Goal: Transaction & Acquisition: Download file/media

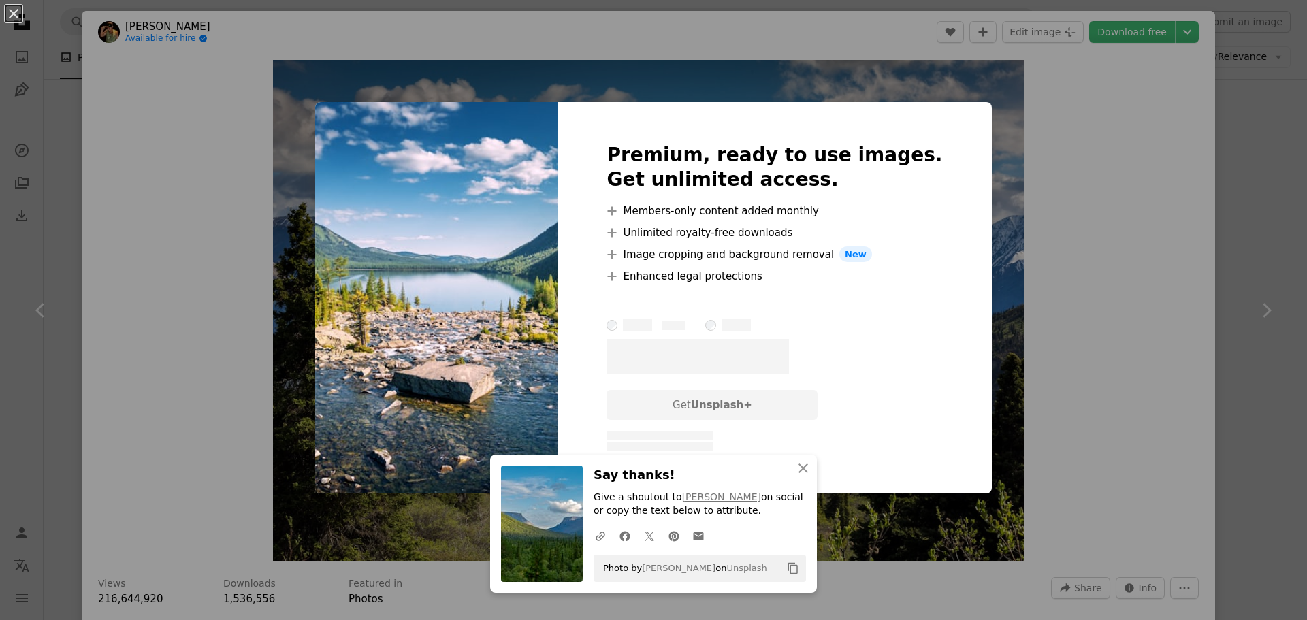
scroll to position [1974, 0]
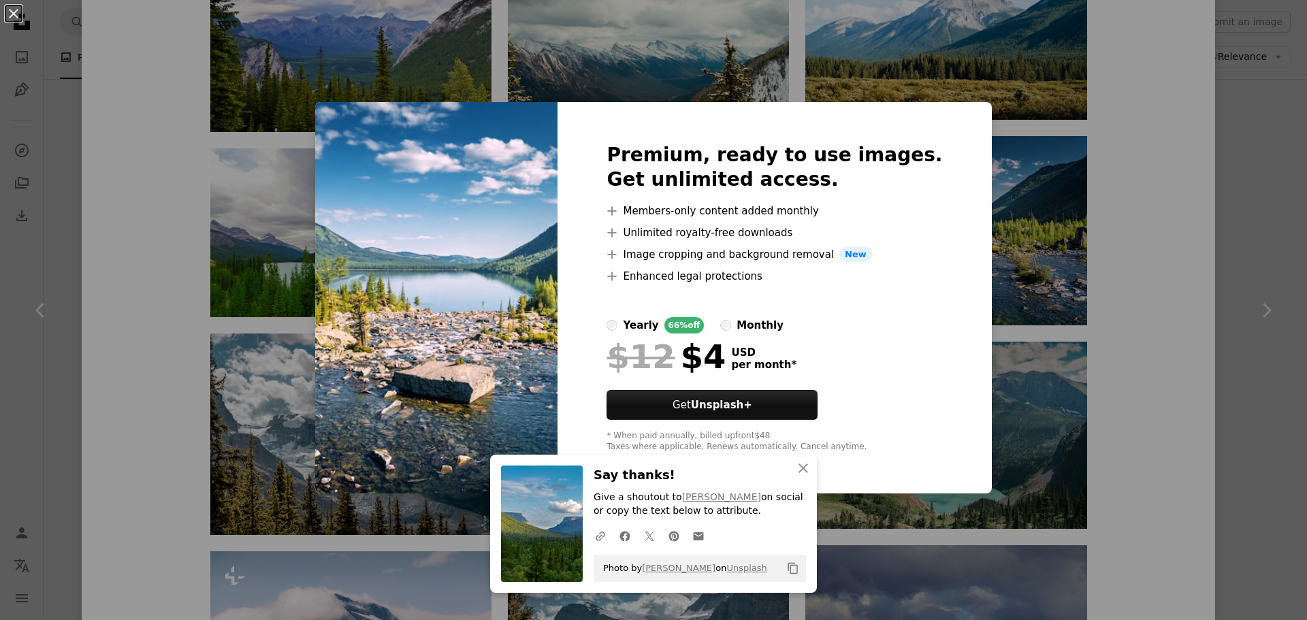
click at [1129, 238] on div "An X shape An X shape Close Say thanks! Give a shoutout to [PERSON_NAME] on soc…" at bounding box center [653, 310] width 1307 height 620
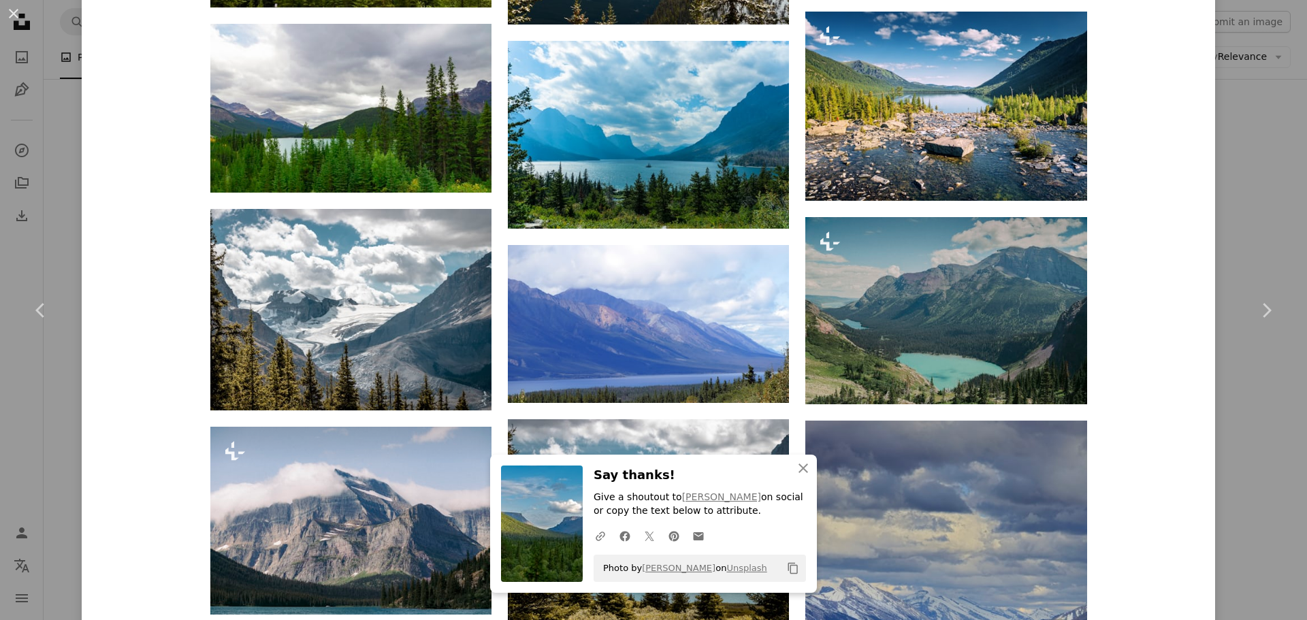
scroll to position [2110, 0]
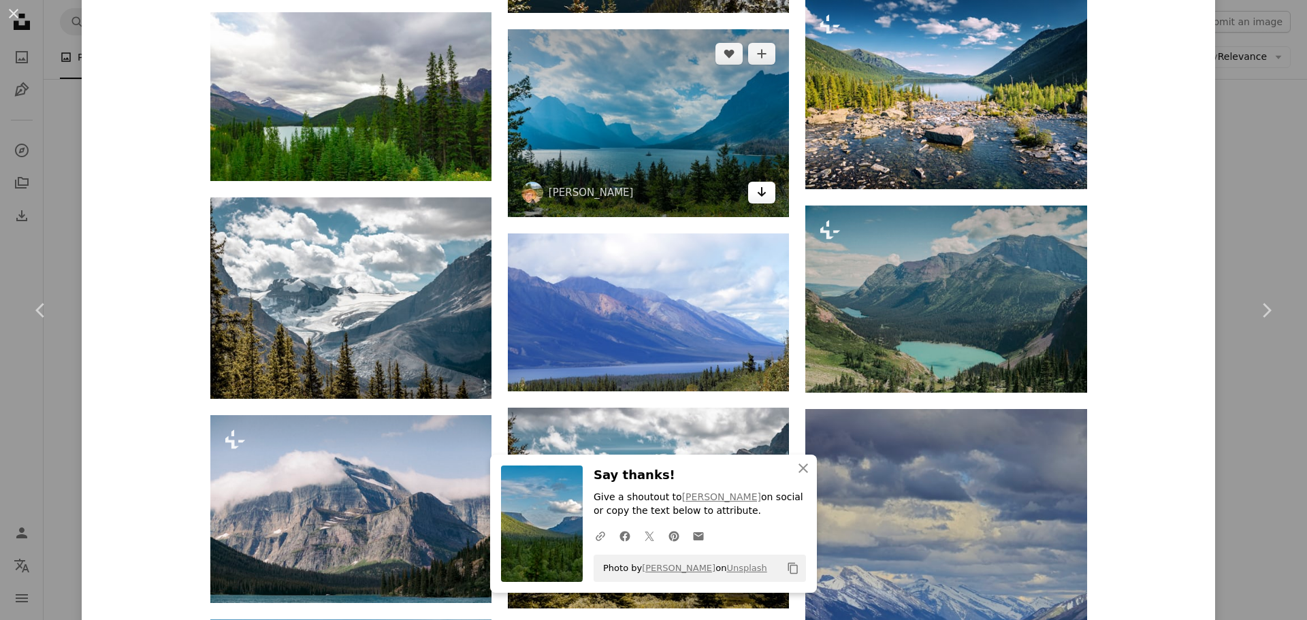
click at [763, 191] on link "Arrow pointing down" at bounding box center [761, 193] width 27 height 22
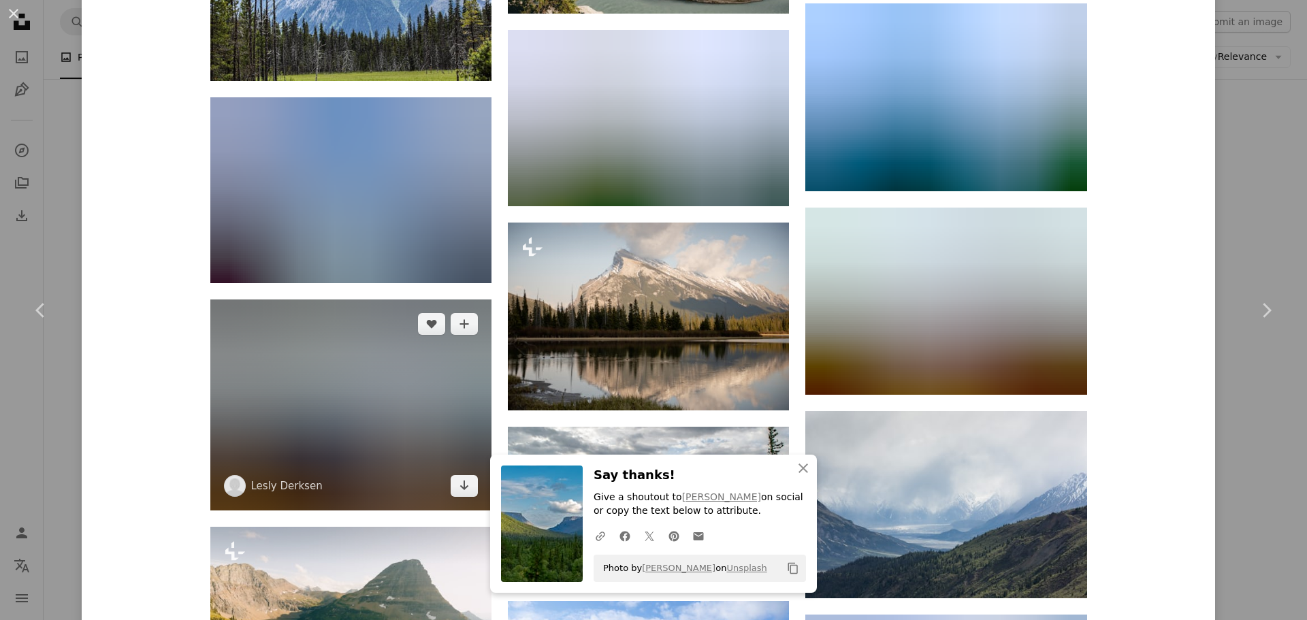
scroll to position [5445, 0]
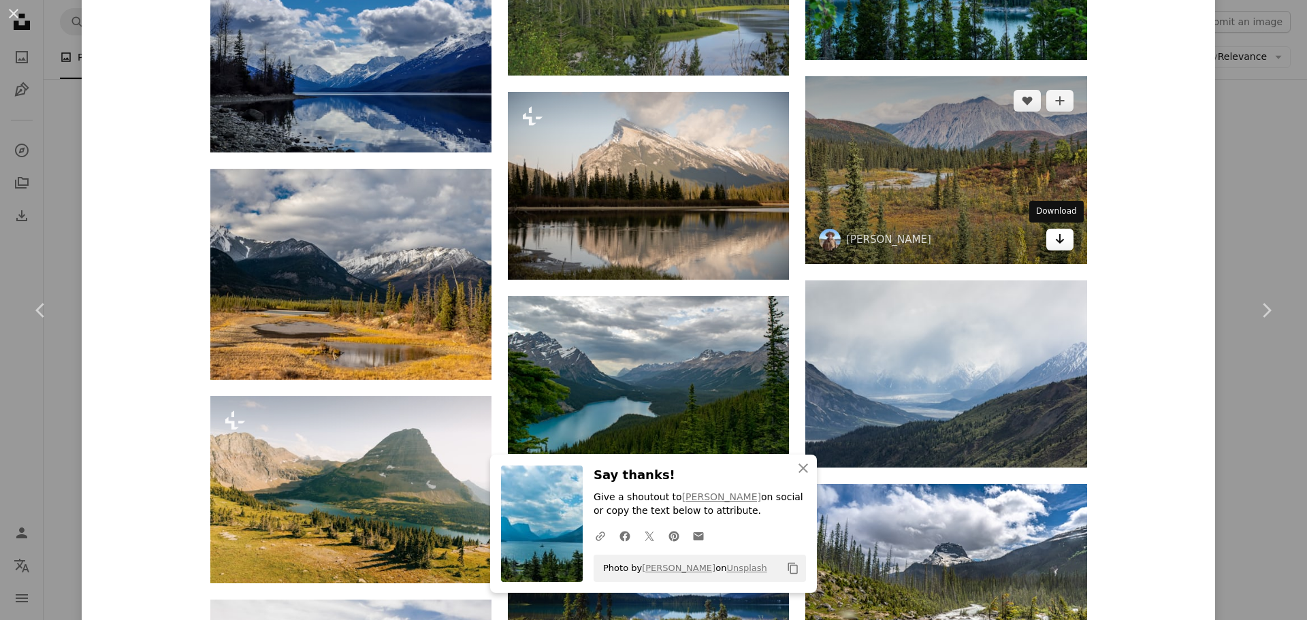
click at [1054, 242] on icon "Arrow pointing down" at bounding box center [1059, 239] width 11 height 16
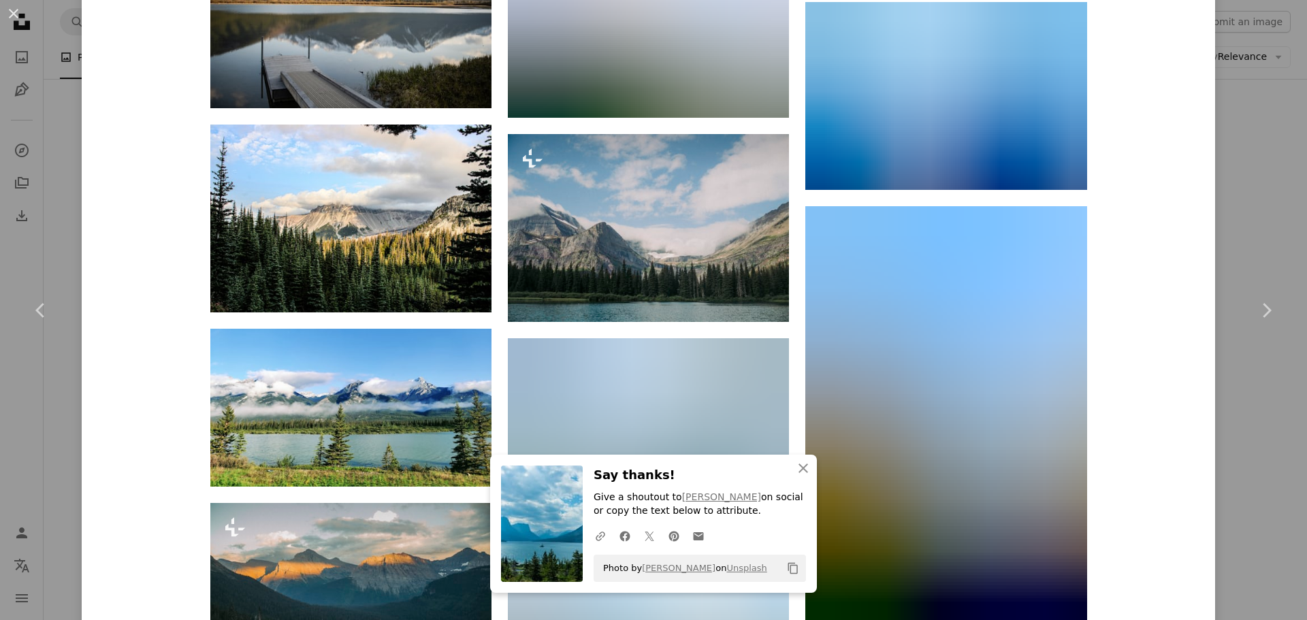
scroll to position [7722, 0]
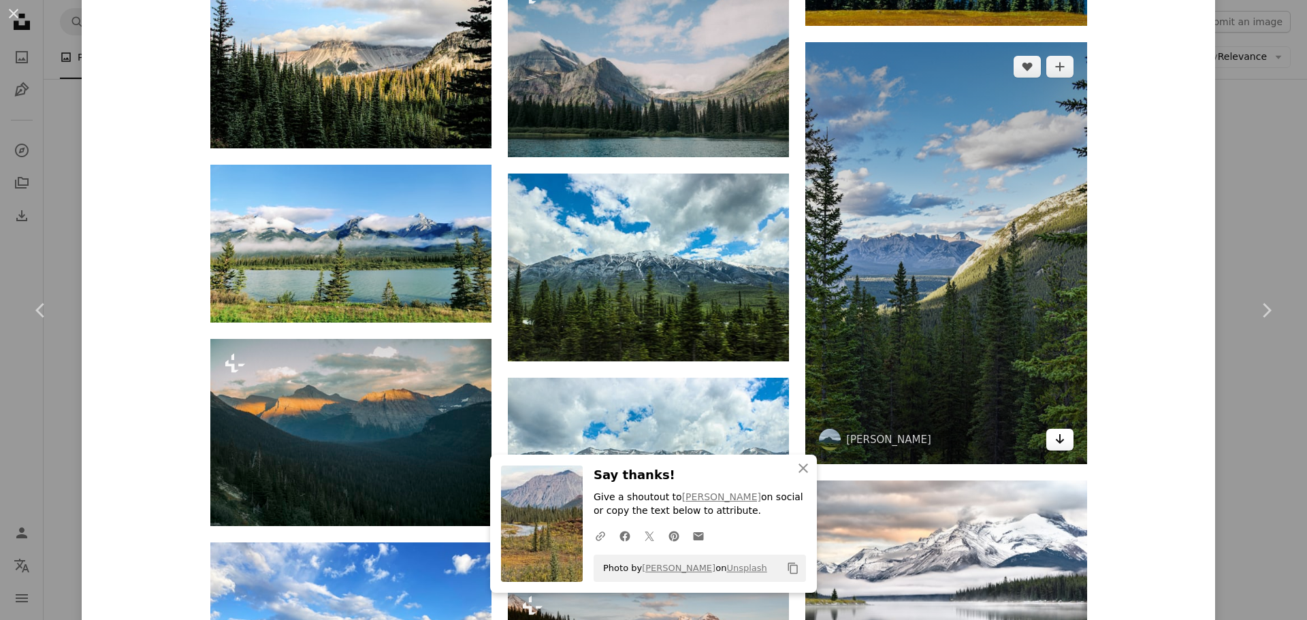
click at [1054, 446] on link "Arrow pointing down" at bounding box center [1059, 440] width 27 height 22
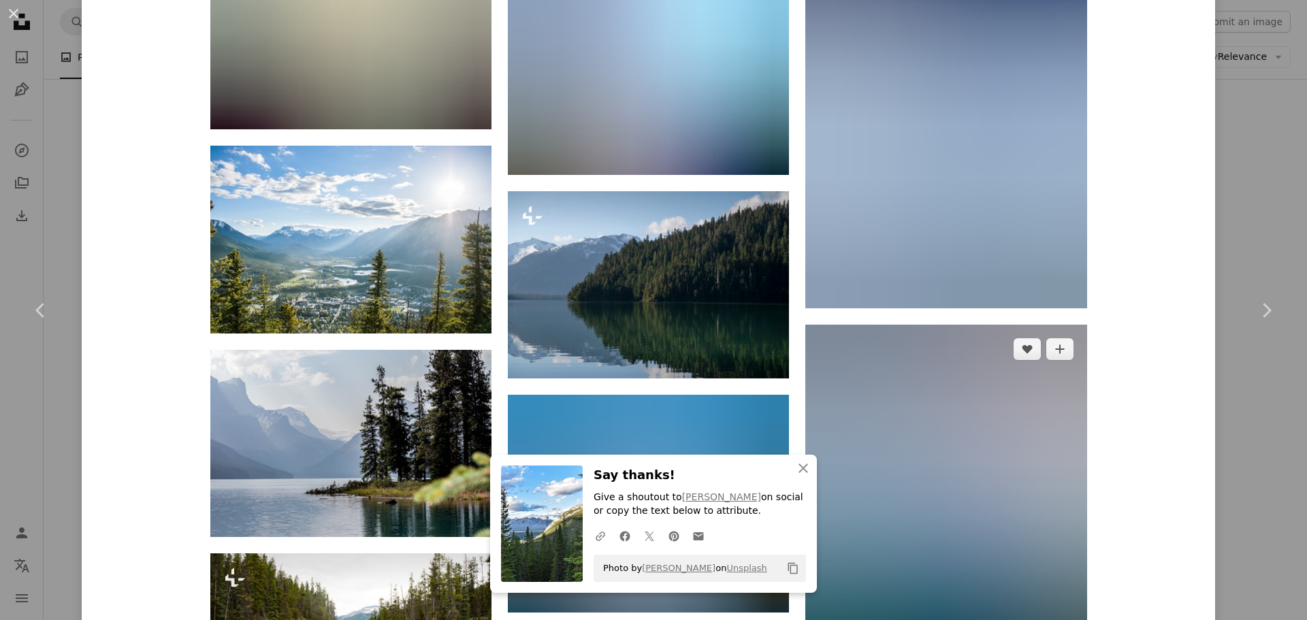
scroll to position [8879, 0]
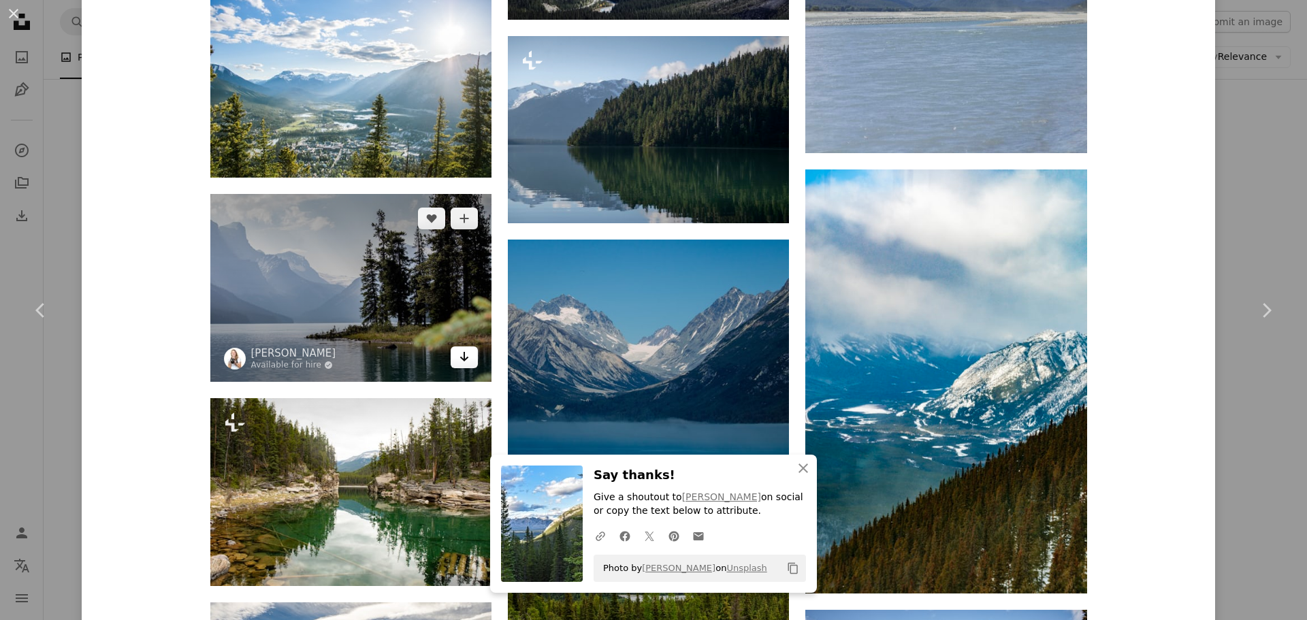
click at [459, 359] on icon "Arrow pointing down" at bounding box center [464, 356] width 11 height 16
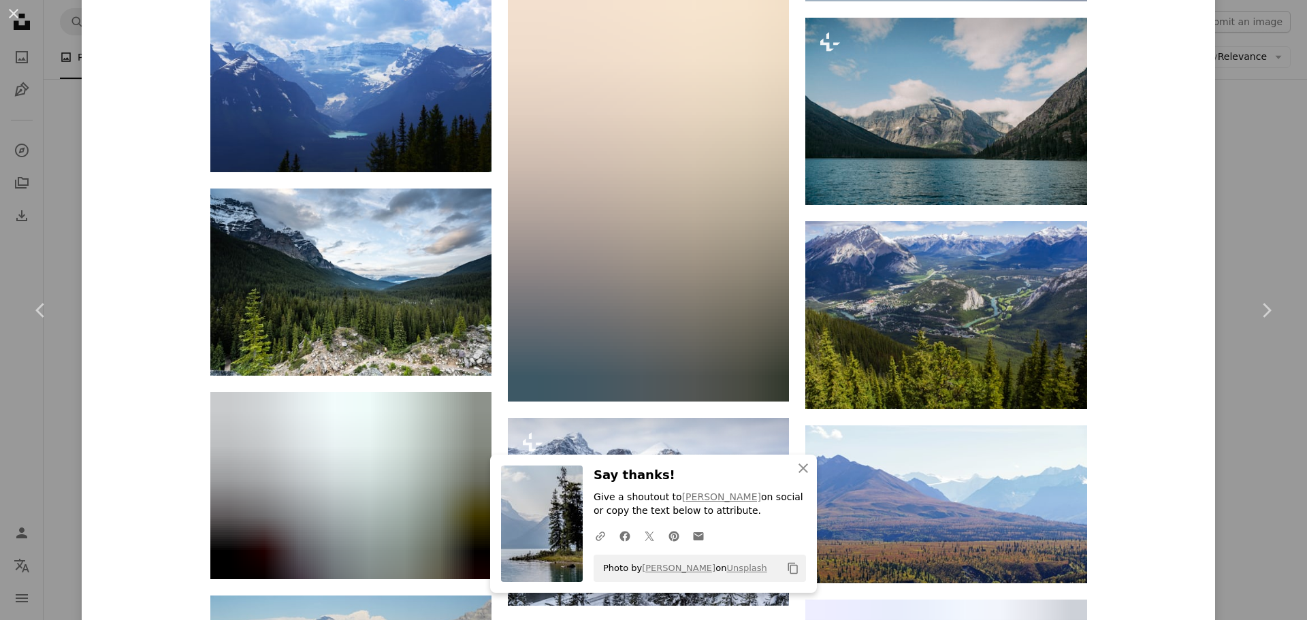
scroll to position [11533, 0]
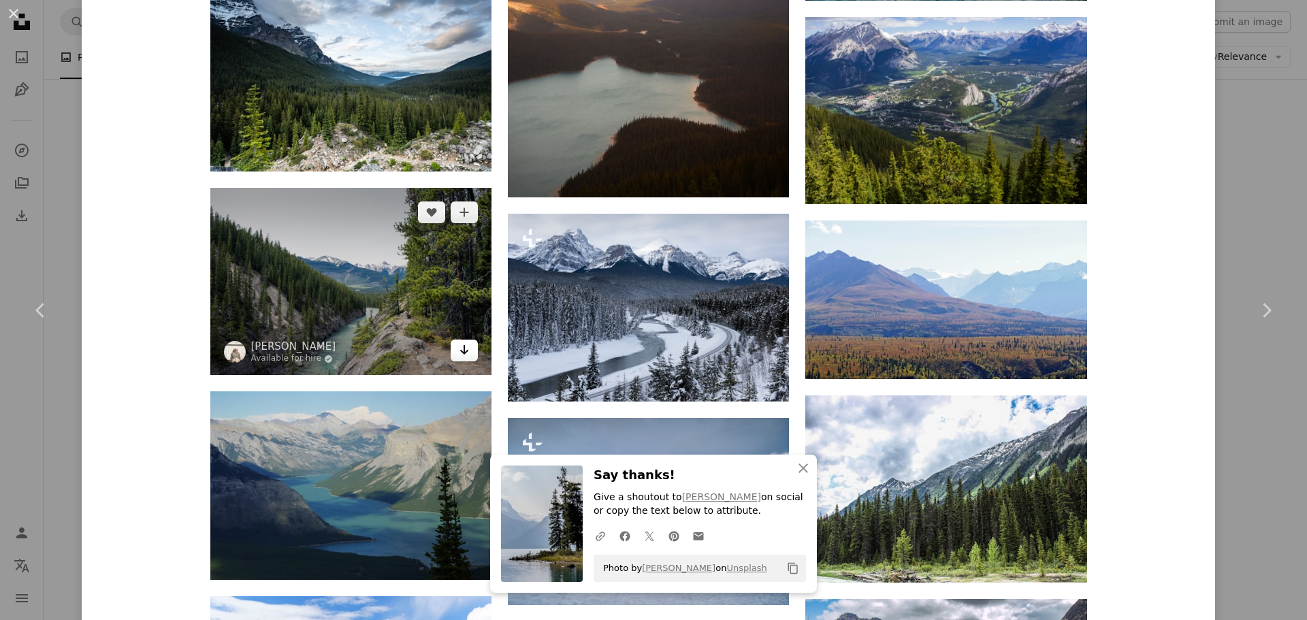
click at [453, 349] on link "Arrow pointing down" at bounding box center [464, 351] width 27 height 22
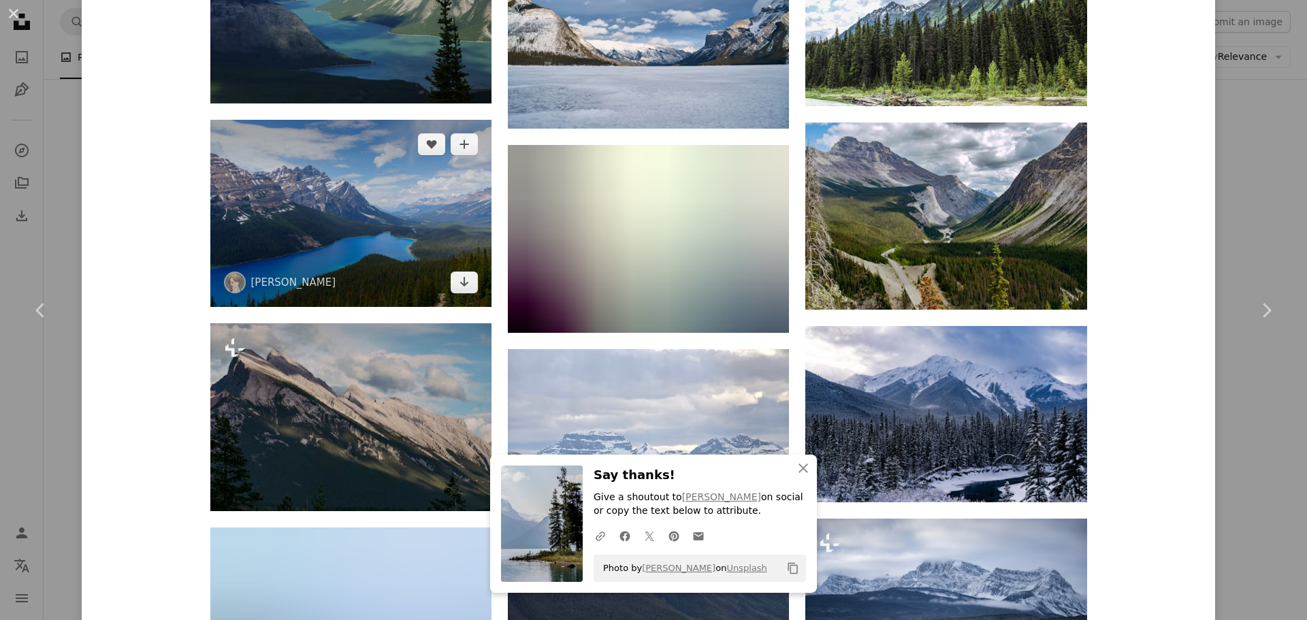
scroll to position [12078, 0]
